Goal: Find specific page/section: Find specific page/section

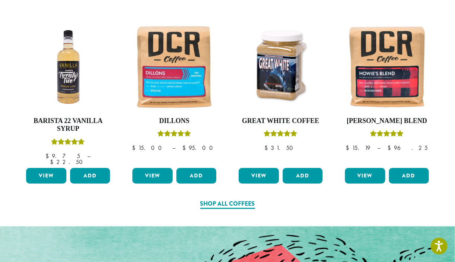
scroll to position [252, 0]
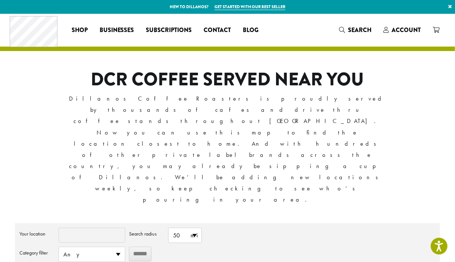
click at [101, 228] on input "Your location" at bounding box center [92, 235] width 67 height 15
click at [196, 228] on span "50 mi" at bounding box center [185, 235] width 33 height 15
click at [186, 243] on li "10 mi" at bounding box center [185, 250] width 33 height 15
click at [140, 247] on input "******" at bounding box center [140, 254] width 22 height 15
type input "*"
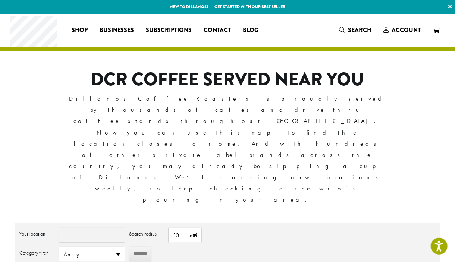
type input "*"
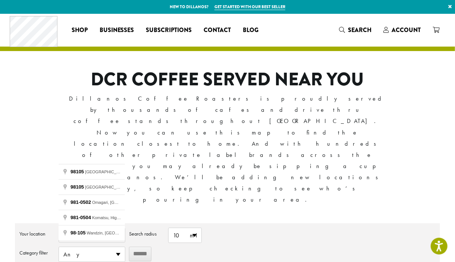
type input "*****"
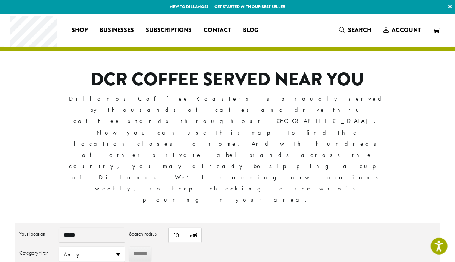
click at [141, 247] on input "******" at bounding box center [140, 254] width 22 height 15
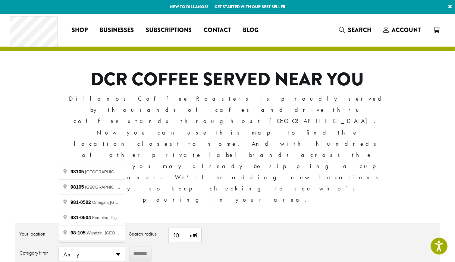
scroll to position [68, 0]
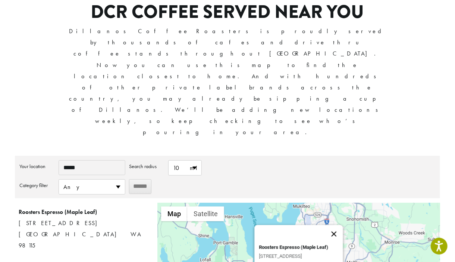
click at [335, 225] on button "Close" at bounding box center [334, 234] width 18 height 18
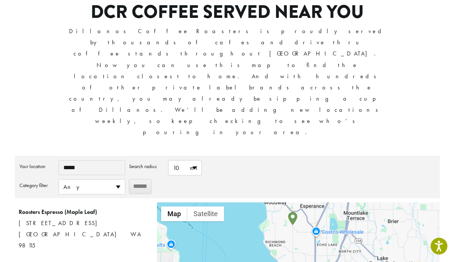
drag, startPoint x: 273, startPoint y: 222, endPoint x: 241, endPoint y: 141, distance: 86.5
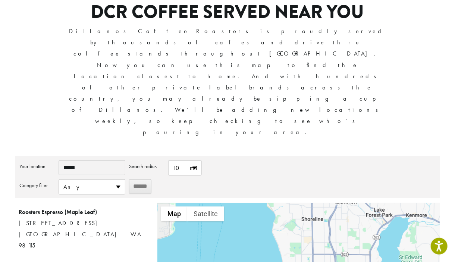
drag, startPoint x: 257, startPoint y: 192, endPoint x: 255, endPoint y: 122, distance: 70.1
click at [255, 156] on div "**********" at bounding box center [227, 245] width 425 height 178
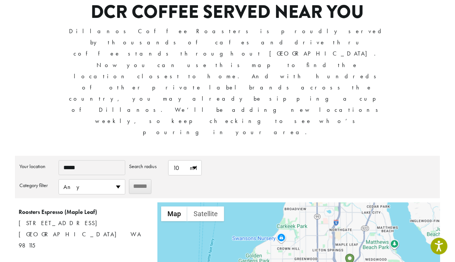
drag, startPoint x: 248, startPoint y: 186, endPoint x: 248, endPoint y: 144, distance: 42.1
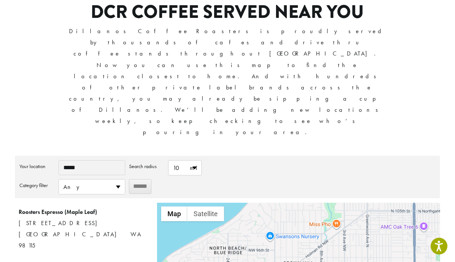
drag, startPoint x: 314, startPoint y: 153, endPoint x: 192, endPoint y: 148, distance: 122.1
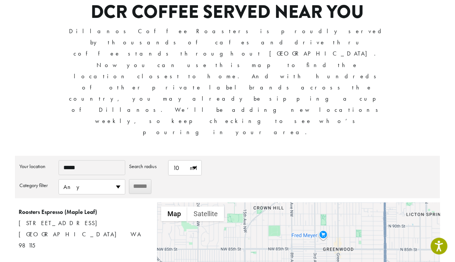
drag, startPoint x: 234, startPoint y: 217, endPoint x: 218, endPoint y: 143, distance: 75.5
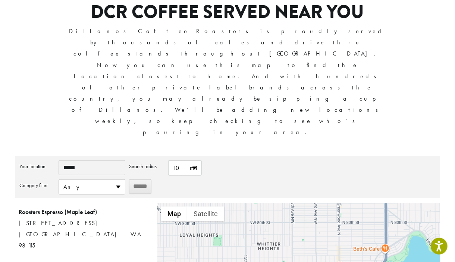
drag, startPoint x: 286, startPoint y: 209, endPoint x: 287, endPoint y: 158, distance: 50.4
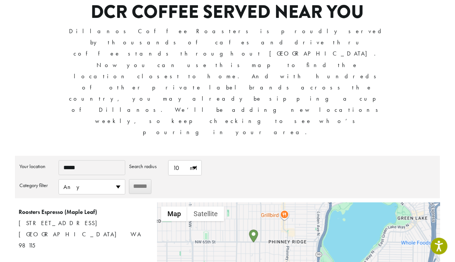
drag, startPoint x: 307, startPoint y: 201, endPoint x: 251, endPoint y: 157, distance: 71.5
click at [251, 230] on img "Café Bambino" at bounding box center [253, 236] width 9 height 13
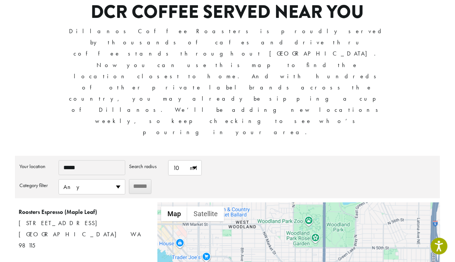
drag, startPoint x: 284, startPoint y: 219, endPoint x: 290, endPoint y: 151, distance: 68.1
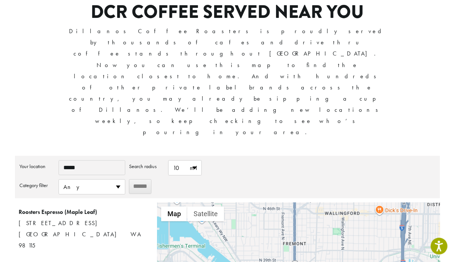
drag, startPoint x: 282, startPoint y: 198, endPoint x: 251, endPoint y: 136, distance: 69.2
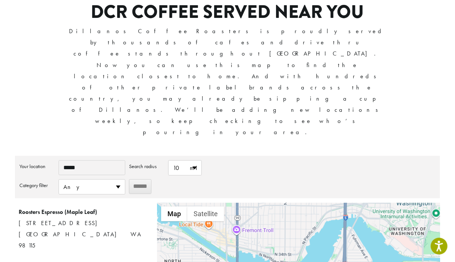
drag, startPoint x: 306, startPoint y: 183, endPoint x: 250, endPoint y: 136, distance: 73.6
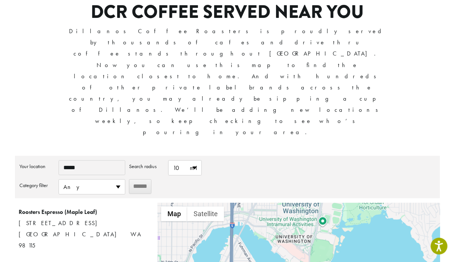
drag, startPoint x: 354, startPoint y: 159, endPoint x: 238, endPoint y: 167, distance: 116.7
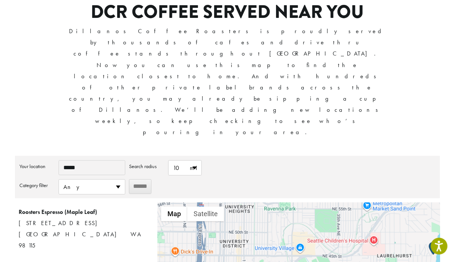
drag, startPoint x: 263, startPoint y: 184, endPoint x: 229, endPoint y: 264, distance: 86.9
click at [229, 262] on html "Accessibility Screen-Reader Guide, Feedback, and Issue Reporting | New window N…" at bounding box center [227, 206] width 455 height 549
click at [431, 242] on img "Start location" at bounding box center [433, 248] width 9 height 13
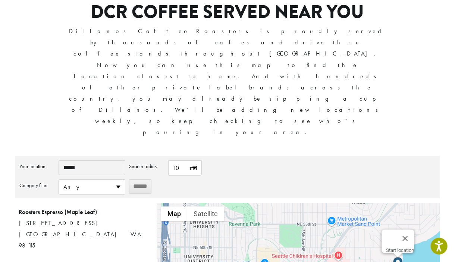
click at [399, 257] on img "Start location" at bounding box center [397, 263] width 9 height 13
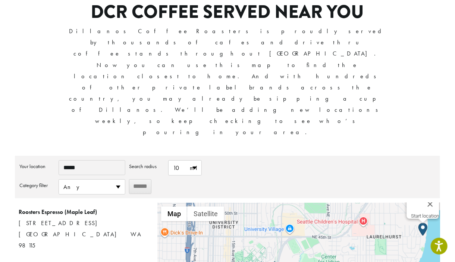
drag, startPoint x: 274, startPoint y: 218, endPoint x: 300, endPoint y: 179, distance: 47.3
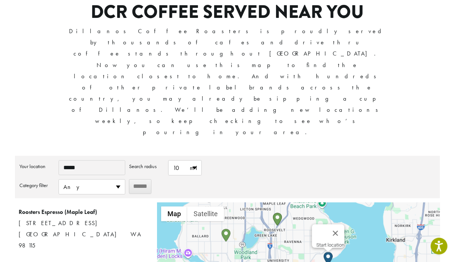
drag, startPoint x: 292, startPoint y: 169, endPoint x: 288, endPoint y: 182, distance: 14.2
click at [278, 213] on img "Roosters Espresso – Maple Leaf" at bounding box center [277, 219] width 9 height 13
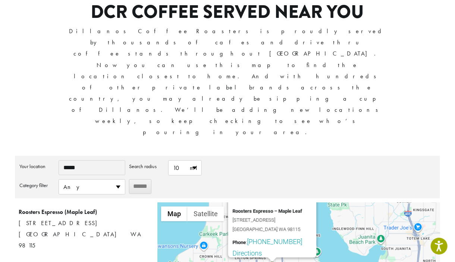
drag, startPoint x: 351, startPoint y: 217, endPoint x: 347, endPoint y: 179, distance: 38.3
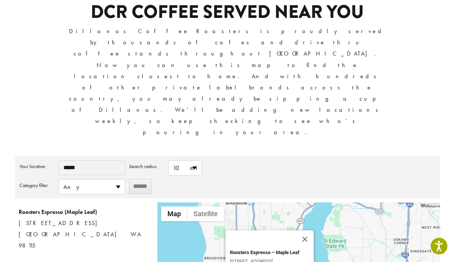
drag, startPoint x: 347, startPoint y: 179, endPoint x: 341, endPoint y: 226, distance: 48.1
click at [308, 231] on button "Close" at bounding box center [305, 240] width 18 height 18
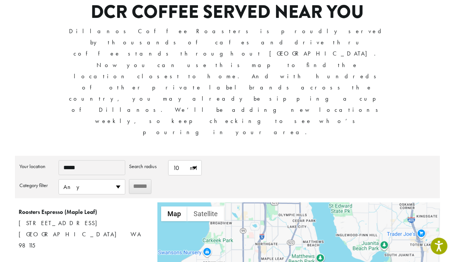
drag, startPoint x: 315, startPoint y: 208, endPoint x: 321, endPoint y: 171, distance: 37.4
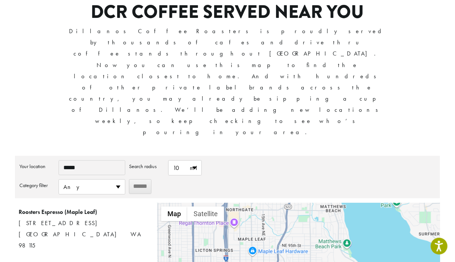
drag, startPoint x: 316, startPoint y: 186, endPoint x: 377, endPoint y: 178, distance: 61.2
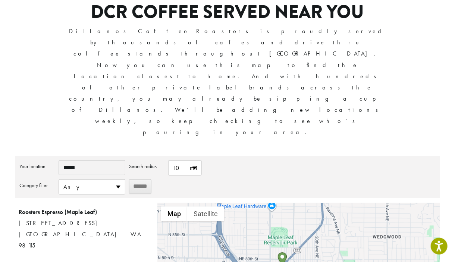
drag, startPoint x: 227, startPoint y: 220, endPoint x: 373, endPoint y: 173, distance: 153.3
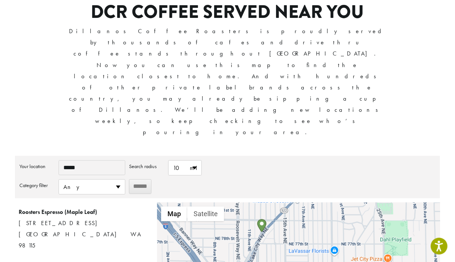
drag, startPoint x: 256, startPoint y: 215, endPoint x: 299, endPoint y: 172, distance: 61.4
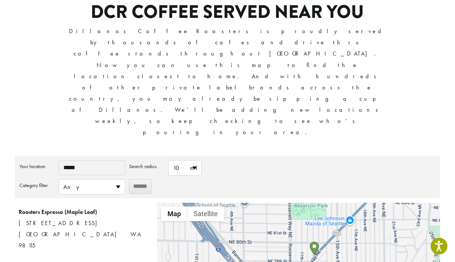
drag, startPoint x: 247, startPoint y: 182, endPoint x: 300, endPoint y: 204, distance: 58.0
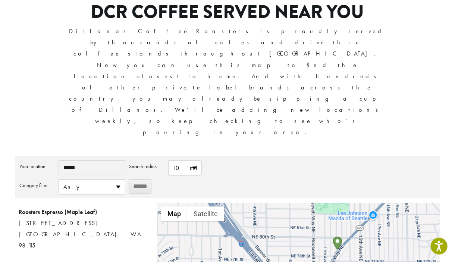
drag, startPoint x: 277, startPoint y: 191, endPoint x: 301, endPoint y: 185, distance: 24.9
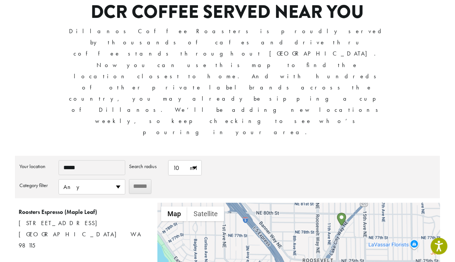
drag, startPoint x: 305, startPoint y: 186, endPoint x: 309, endPoint y: 162, distance: 24.5
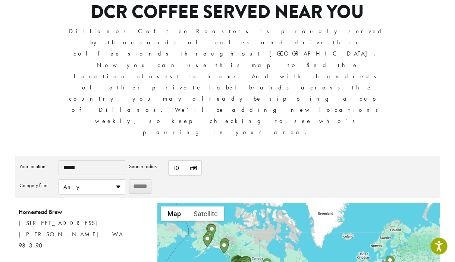
click at [239, 66] on div "**********" at bounding box center [228, 161] width 448 height 430
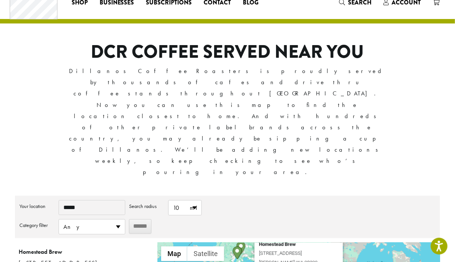
scroll to position [0, 0]
